Goal: Participate in discussion: Engage in conversation with other users on a specific topic

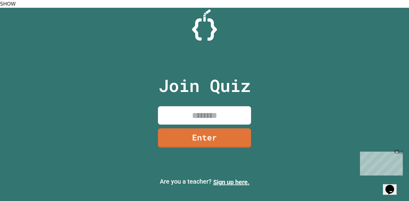
click at [203, 113] on input at bounding box center [204, 115] width 93 height 18
type input "********"
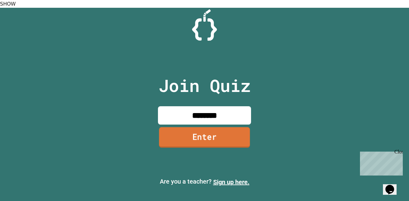
click at [208, 127] on link "Enter" at bounding box center [204, 137] width 91 height 20
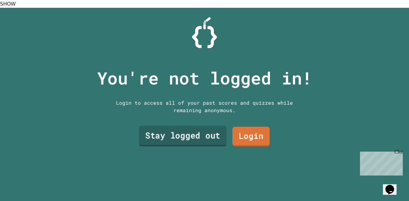
click at [203, 126] on link "Stay logged out" at bounding box center [183, 136] width 88 height 20
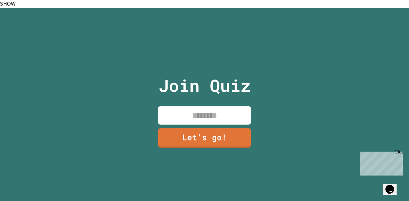
click at [206, 107] on input at bounding box center [204, 115] width 93 height 18
type input "*****"
click at [203, 127] on link "Let's go!" at bounding box center [204, 137] width 93 height 20
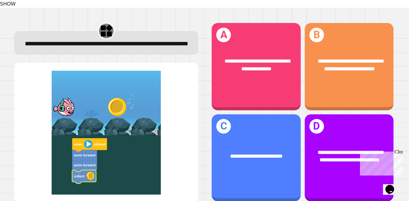
click at [400, 151] on div "Close" at bounding box center [399, 153] width 8 height 8
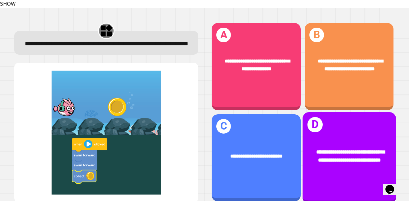
click at [340, 138] on div "**********" at bounding box center [349, 156] width 93 height 37
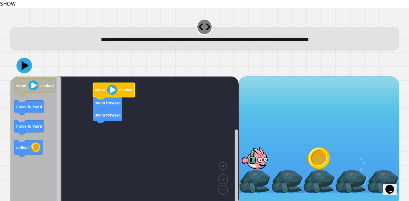
click at [112, 85] on image "Blockly Workspace" at bounding box center [112, 90] width 10 height 10
click at [17, 62] on icon at bounding box center [24, 65] width 19 height 19
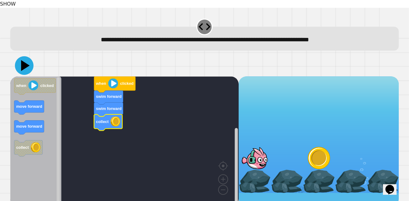
click at [27, 60] on icon at bounding box center [25, 65] width 9 height 11
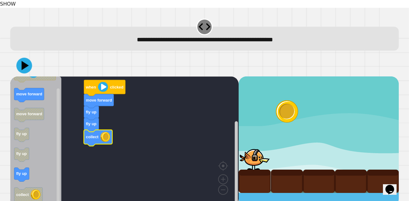
click at [30, 62] on icon at bounding box center [24, 66] width 16 height 16
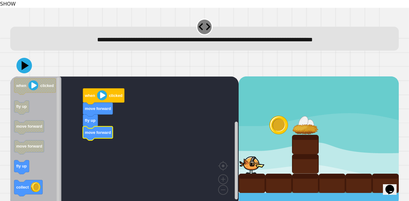
click at [60, 159] on div "when clicked move forward fly up move forward when clicked fly up move forward …" at bounding box center [124, 141] width 229 height 130
click at [110, 141] on rect "Blockly Workspace" at bounding box center [124, 140] width 229 height 129
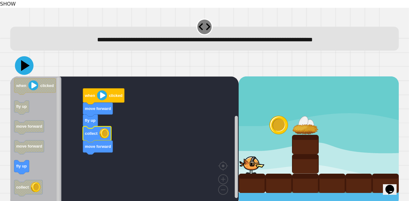
click at [20, 56] on icon at bounding box center [24, 65] width 19 height 19
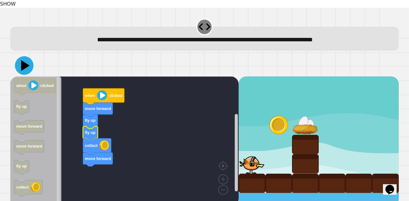
click at [19, 62] on icon at bounding box center [24, 65] width 19 height 19
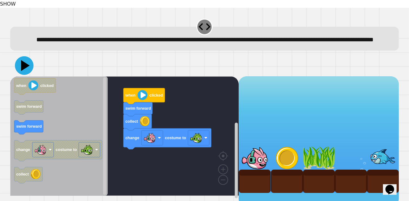
click at [17, 69] on icon at bounding box center [24, 65] width 19 height 19
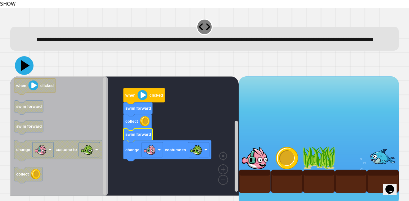
click at [28, 73] on icon at bounding box center [24, 65] width 19 height 19
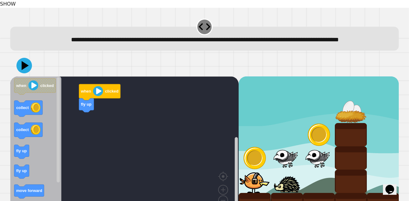
scroll to position [20, 0]
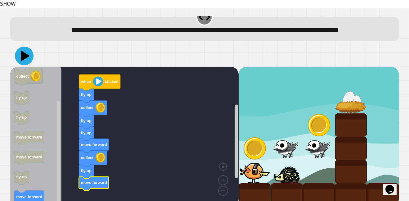
click at [26, 47] on icon at bounding box center [24, 56] width 19 height 19
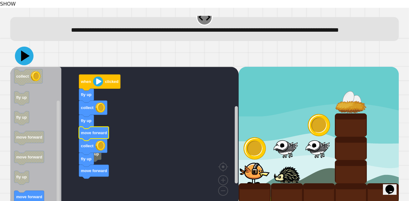
click at [24, 51] on icon at bounding box center [25, 56] width 9 height 11
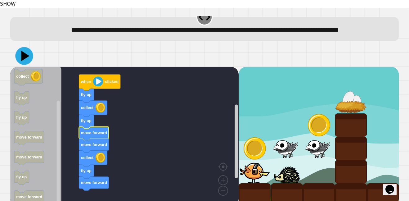
click at [29, 52] on icon at bounding box center [24, 56] width 18 height 18
